Goal: Check status: Check status

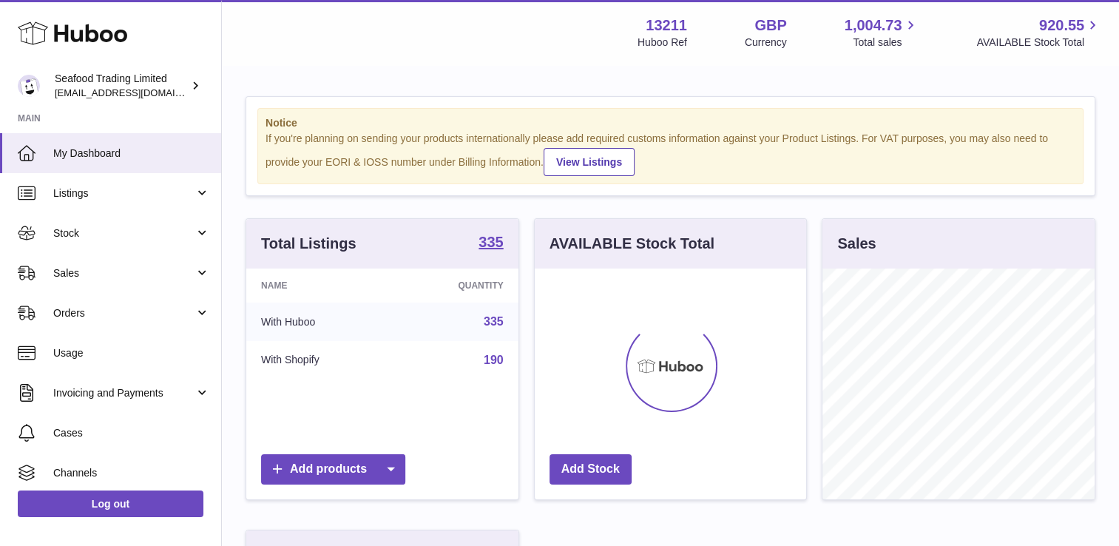
scroll to position [231, 272]
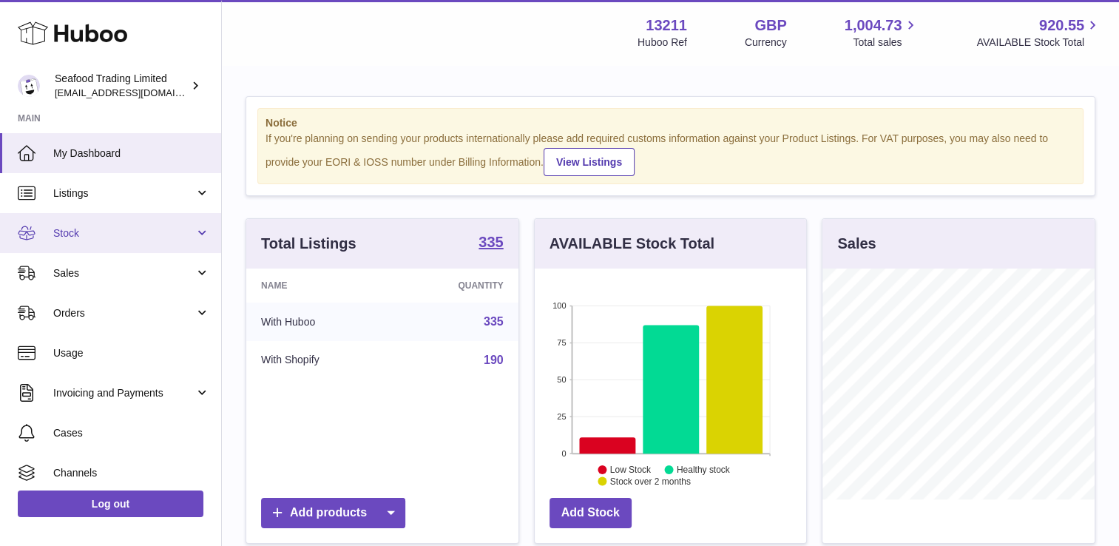
click at [104, 235] on span "Stock" at bounding box center [123, 233] width 141 height 14
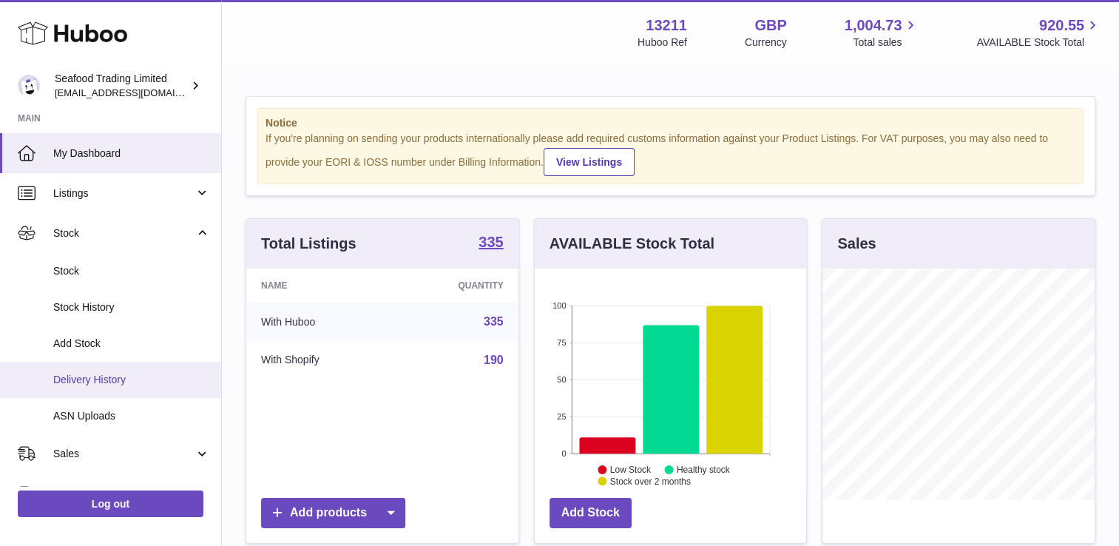
click at [101, 382] on span "Delivery History" at bounding box center [131, 380] width 157 height 14
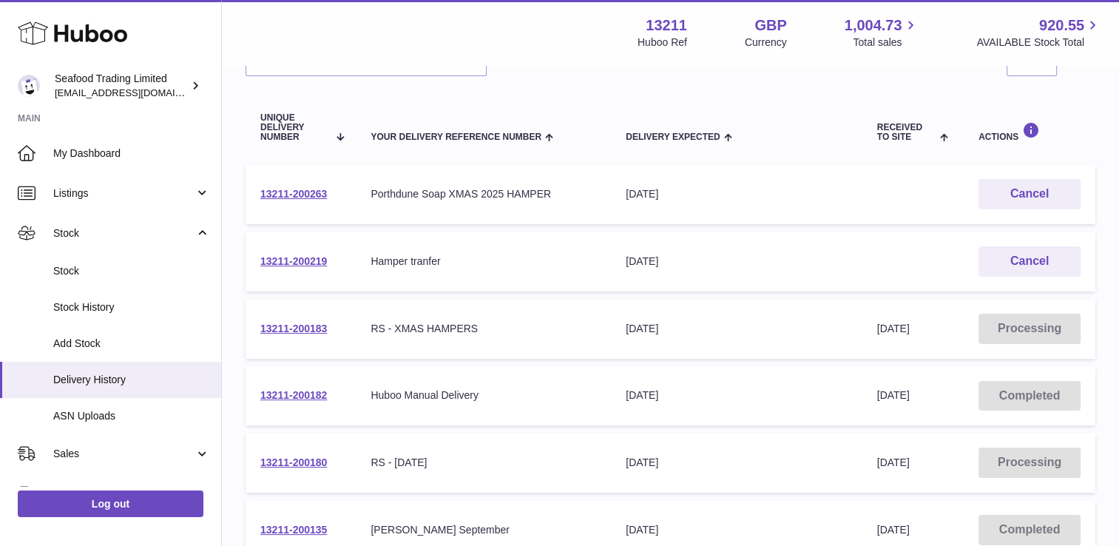
scroll to position [138, 0]
click at [305, 325] on link "13211-200183" at bounding box center [293, 328] width 67 height 12
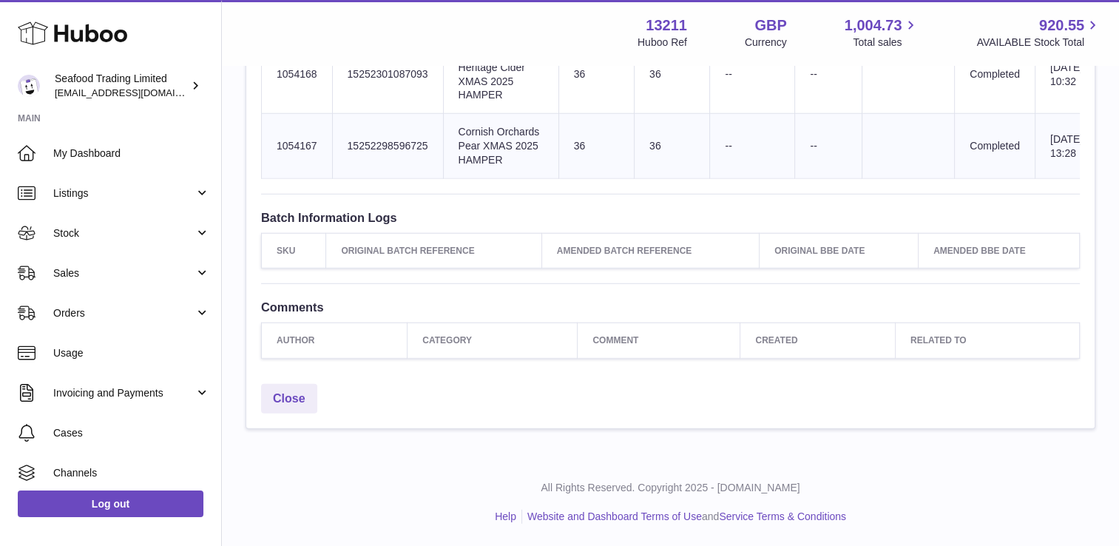
scroll to position [4597, 0]
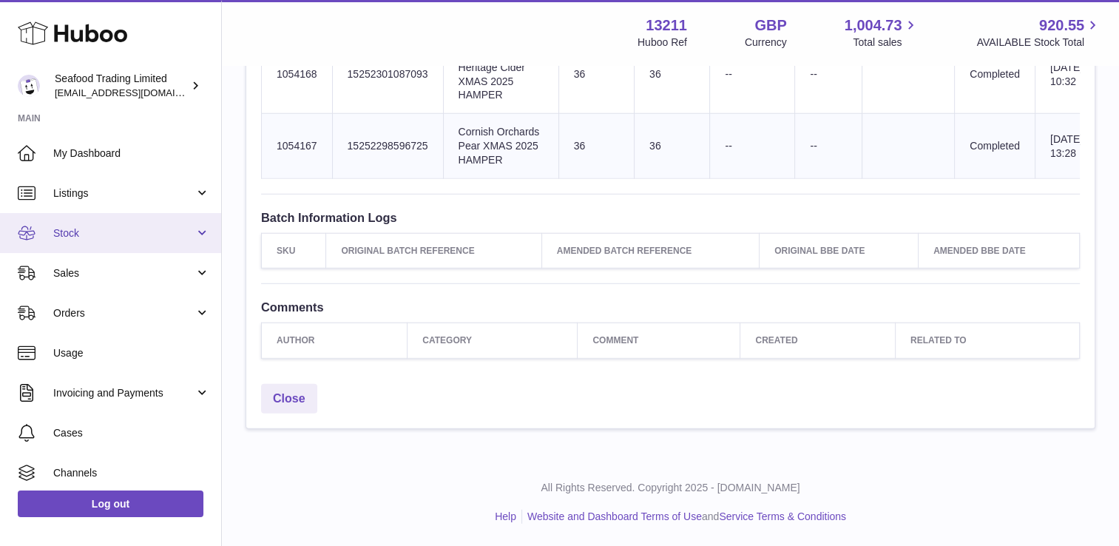
click at [90, 237] on span "Stock" at bounding box center [123, 233] width 141 height 14
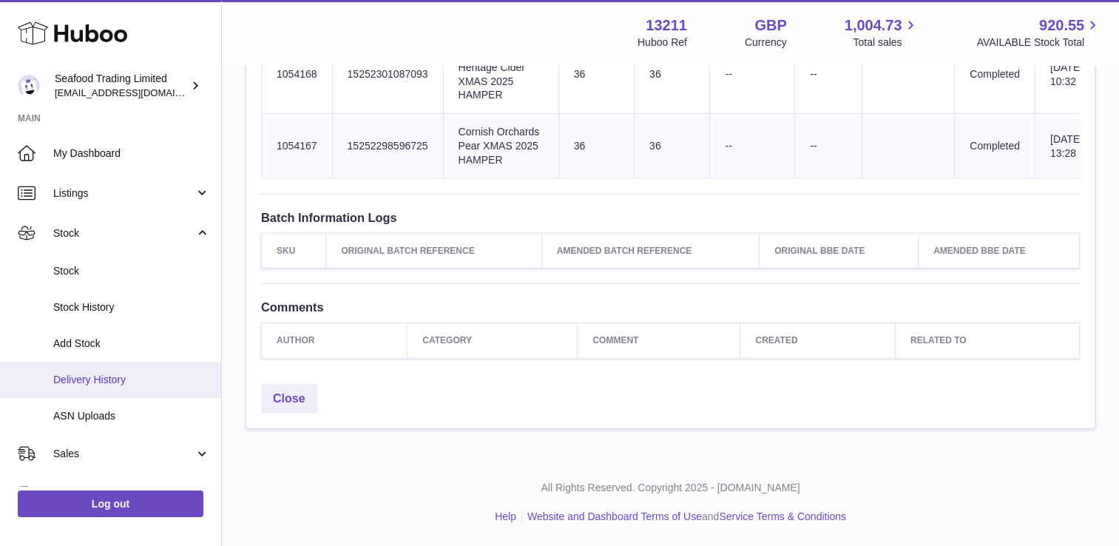
click at [85, 386] on link "Delivery History" at bounding box center [110, 380] width 221 height 36
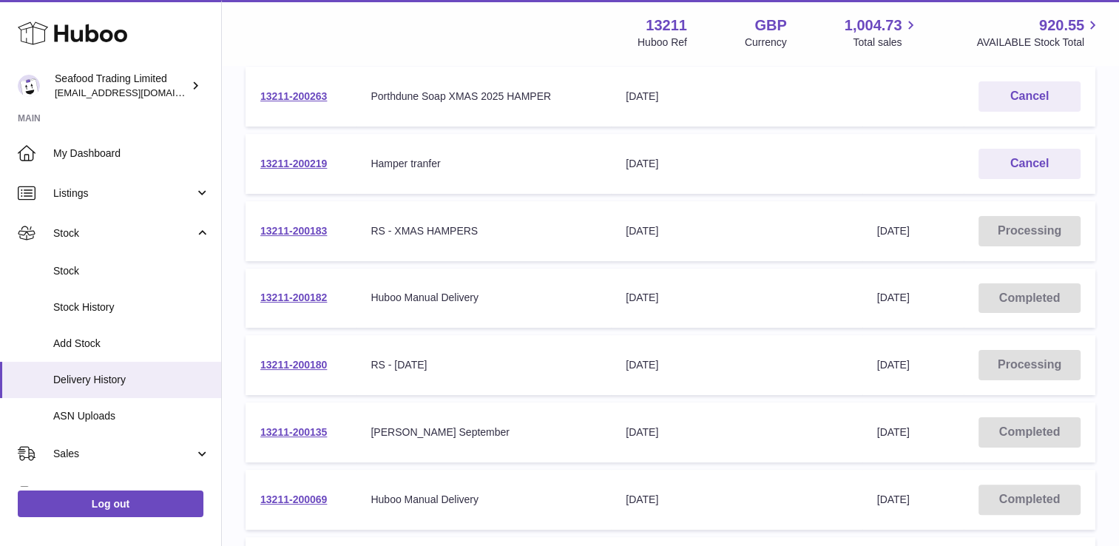
scroll to position [238, 0]
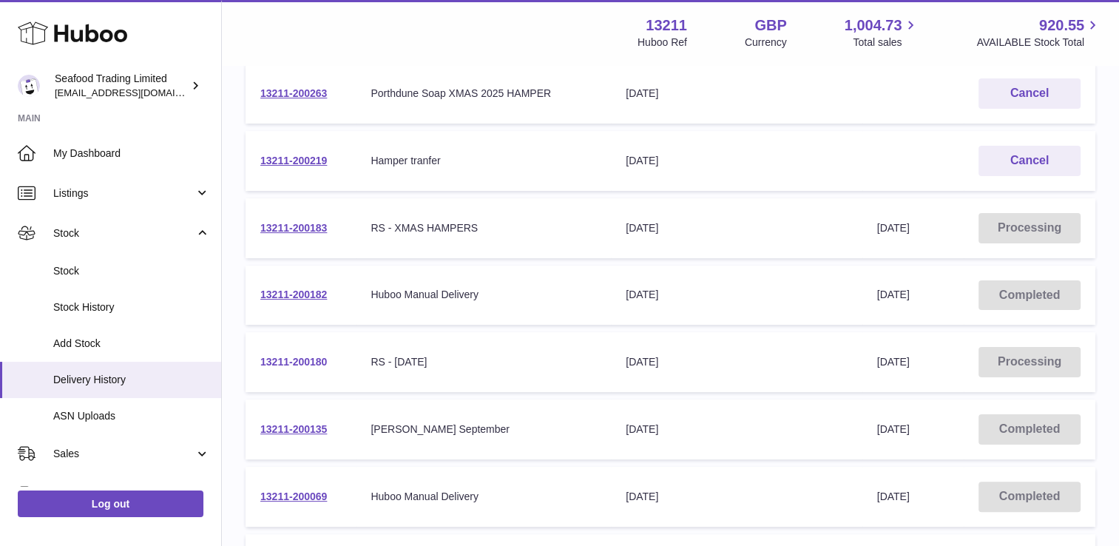
click at [300, 356] on link "13211-200180" at bounding box center [293, 362] width 67 height 12
click at [307, 359] on link "13211-200180" at bounding box center [293, 362] width 67 height 12
click at [317, 227] on link "13211-200183" at bounding box center [293, 228] width 67 height 12
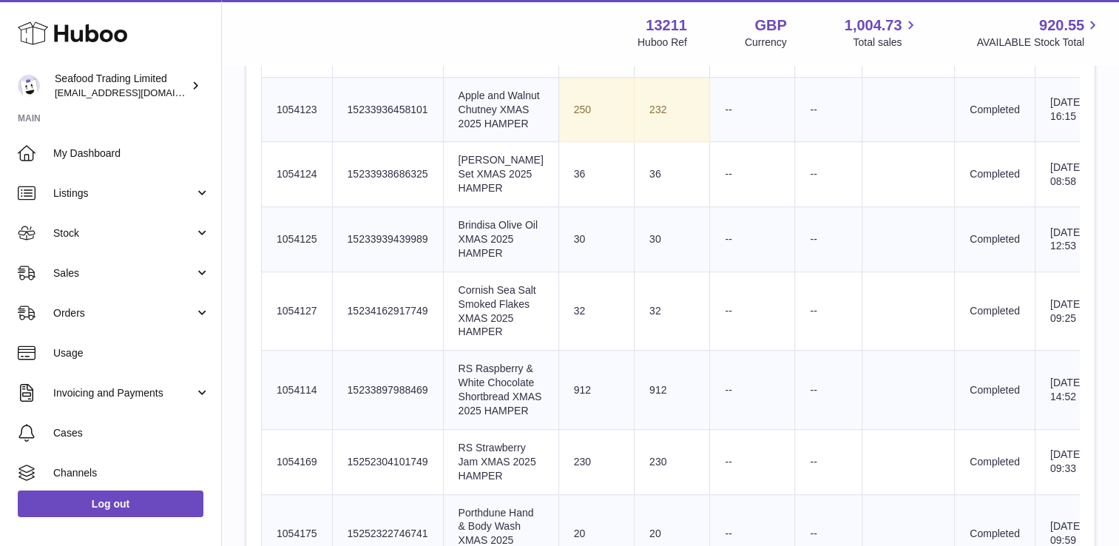
scroll to position [1007, 0]
